Goal: Task Accomplishment & Management: Use online tool/utility

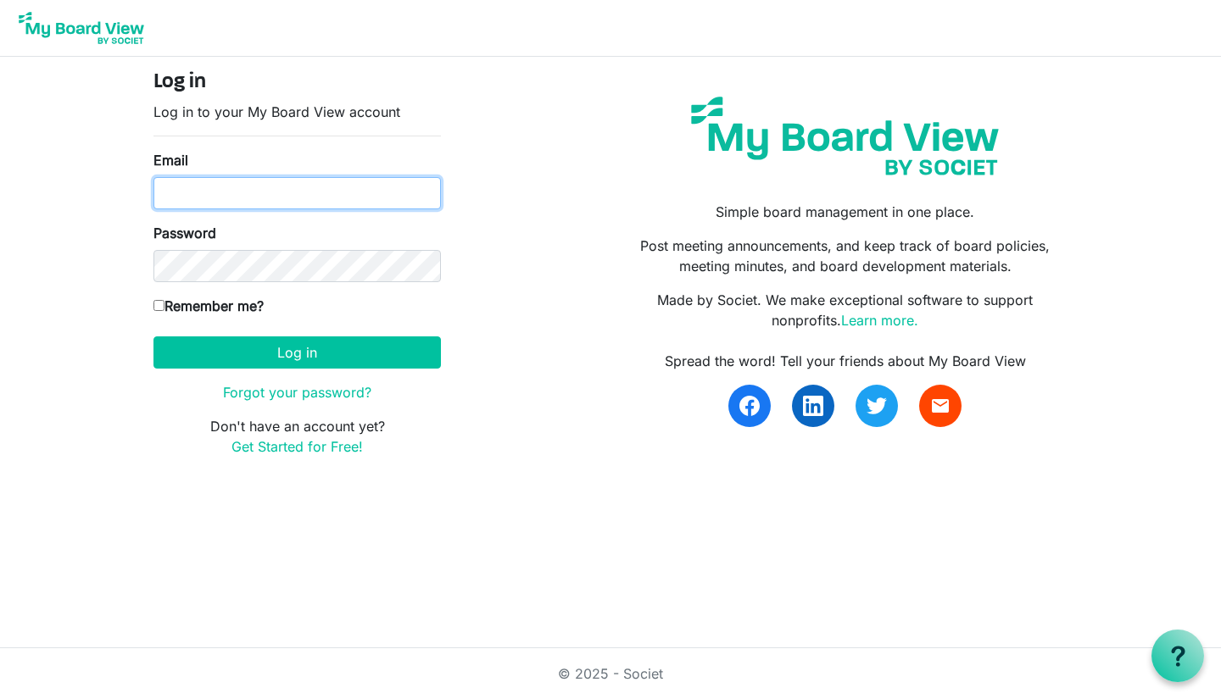
type input "beth@lovekckids.org"
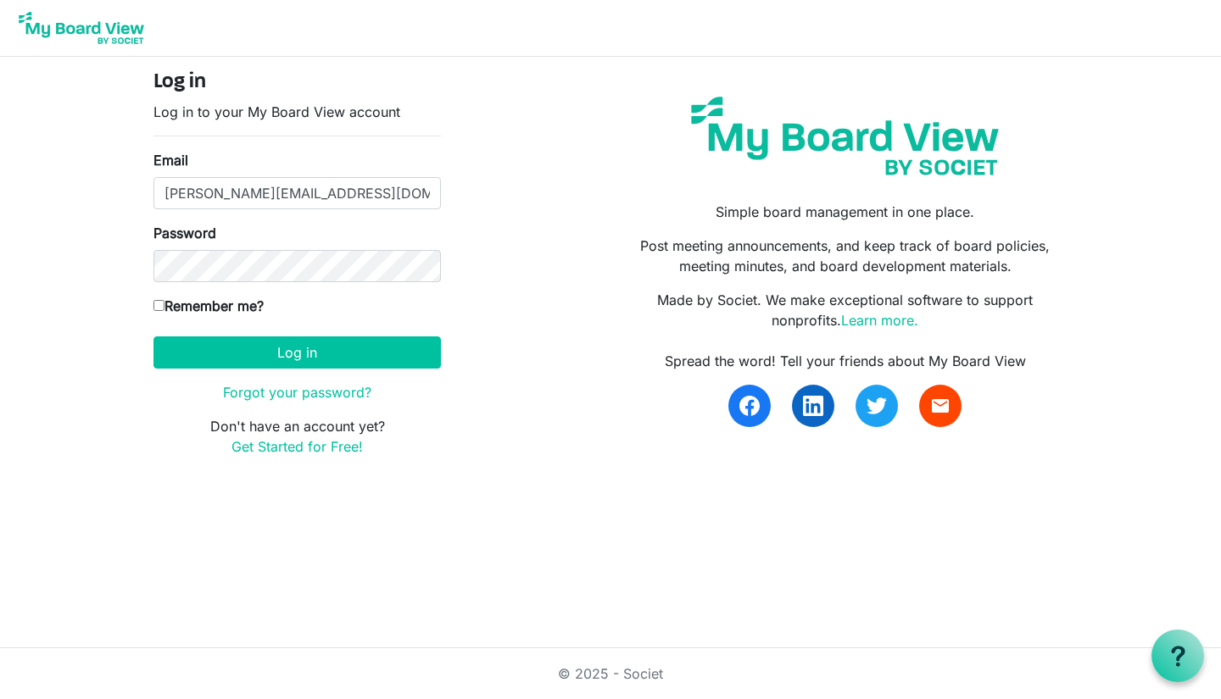
click at [159, 301] on input "Remember me?" at bounding box center [158, 305] width 11 height 11
checkbox input "true"
click at [265, 357] on button "Log in" at bounding box center [296, 353] width 287 height 32
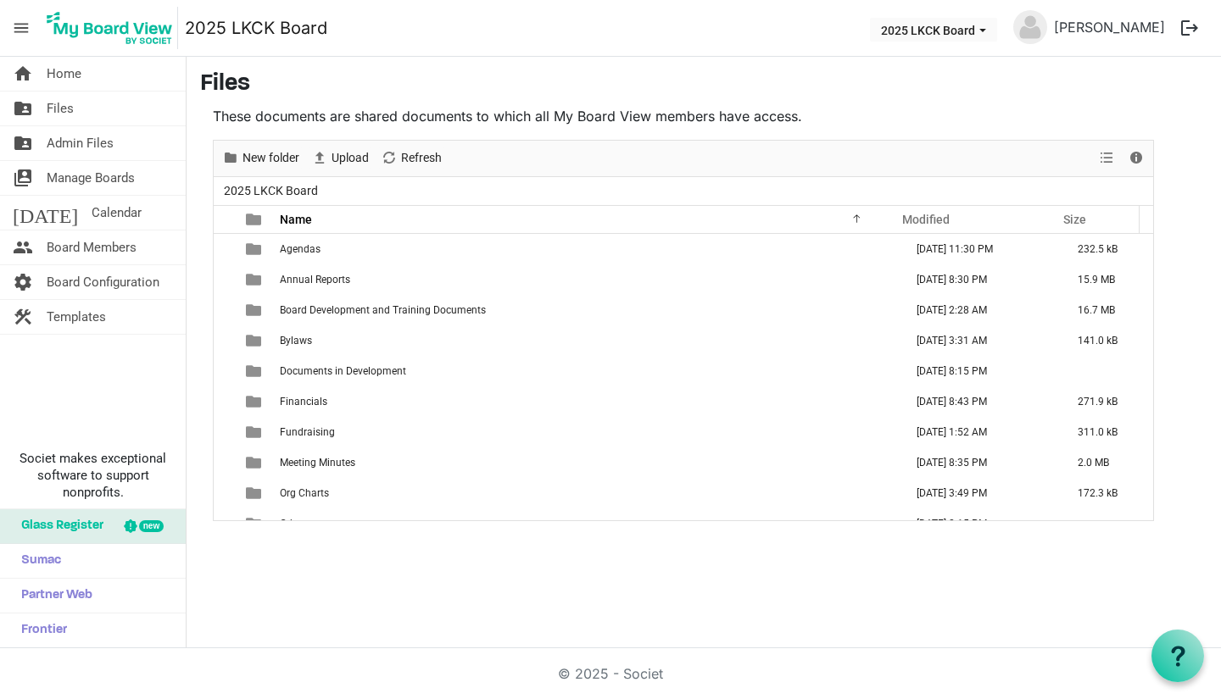
click at [112, 109] on link "folder_shared Files" at bounding box center [93, 109] width 186 height 34
click at [273, 429] on td "is template cell column header type" at bounding box center [255, 432] width 39 height 31
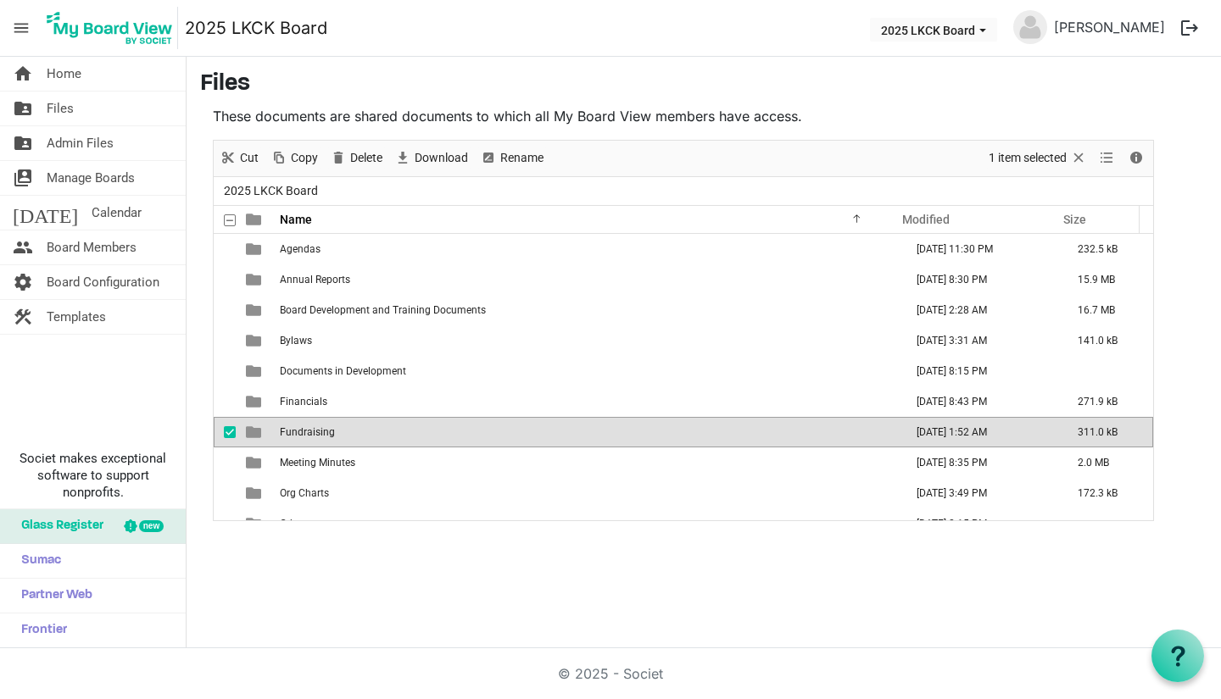
click at [273, 429] on td "is template cell column header type" at bounding box center [255, 432] width 39 height 31
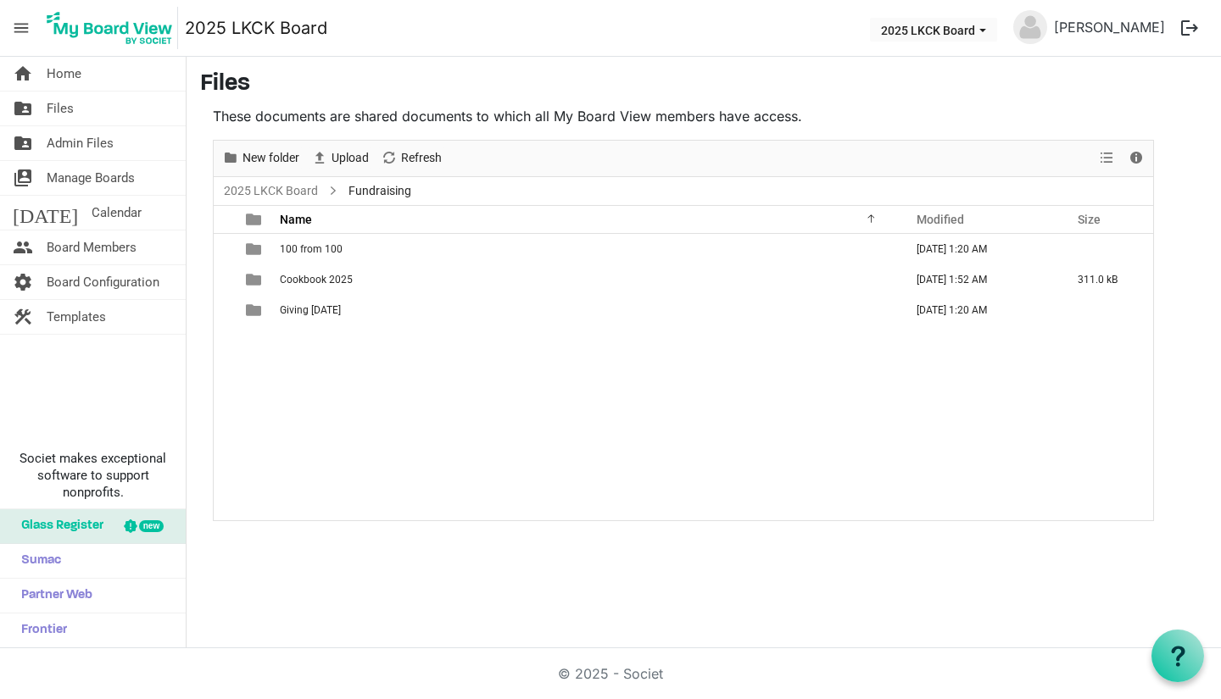
click at [329, 276] on span "Cookbook 2025" at bounding box center [316, 280] width 73 height 12
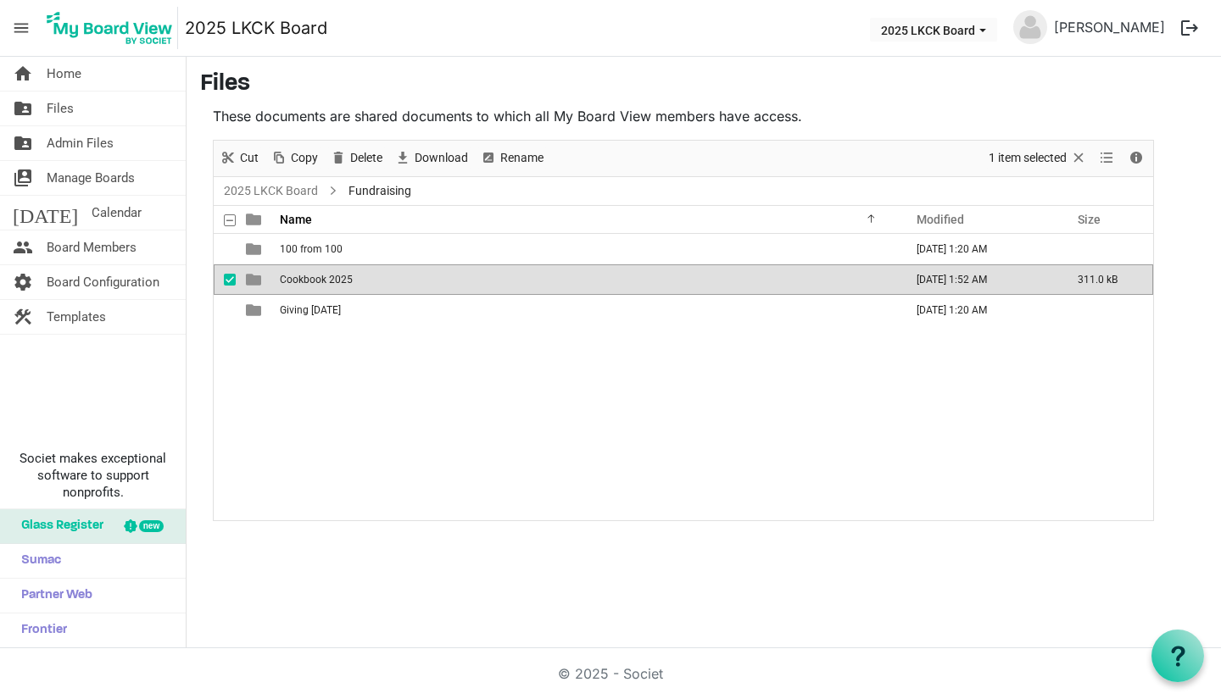
click at [329, 276] on span "Cookbook 2025" at bounding box center [316, 280] width 73 height 12
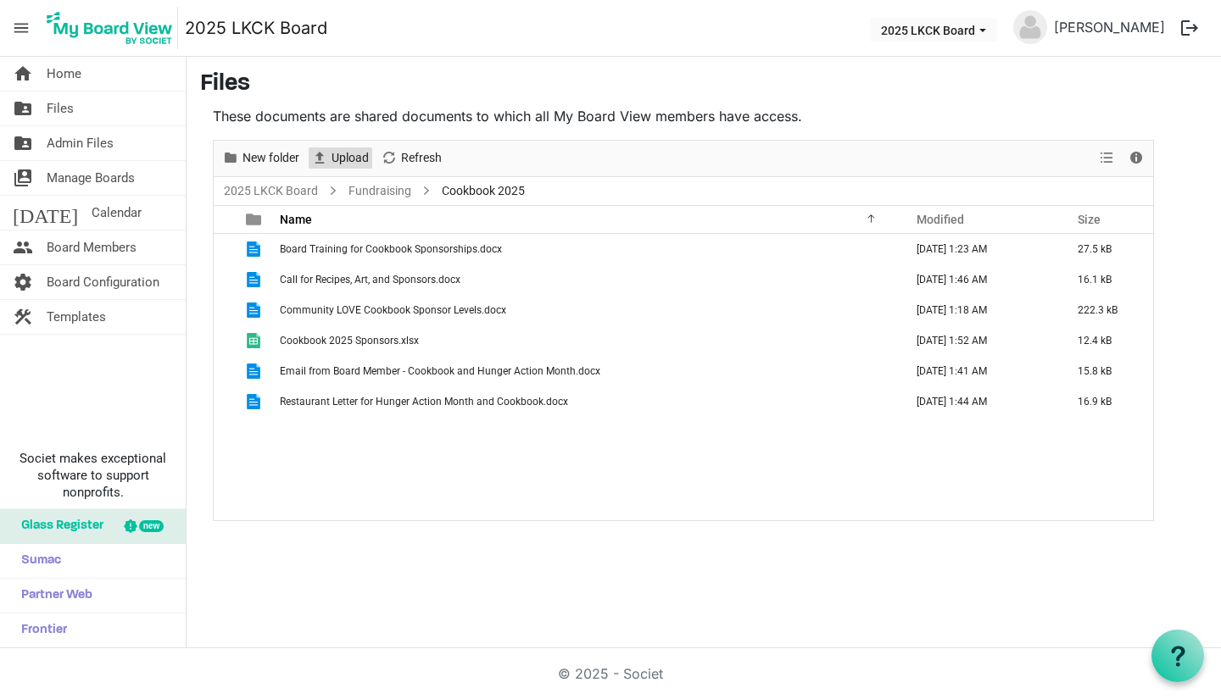
click at [354, 155] on span "Upload" at bounding box center [350, 158] width 41 height 21
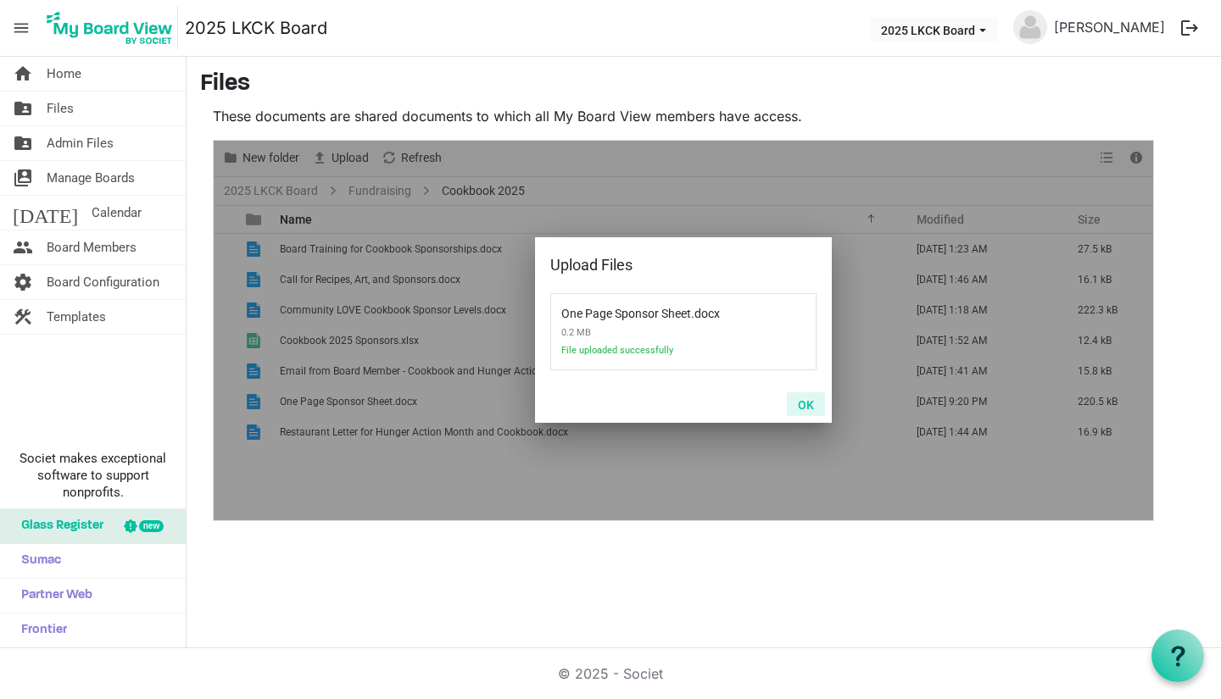
click at [817, 409] on button "OK" at bounding box center [806, 405] width 38 height 24
